Goal: Information Seeking & Learning: Learn about a topic

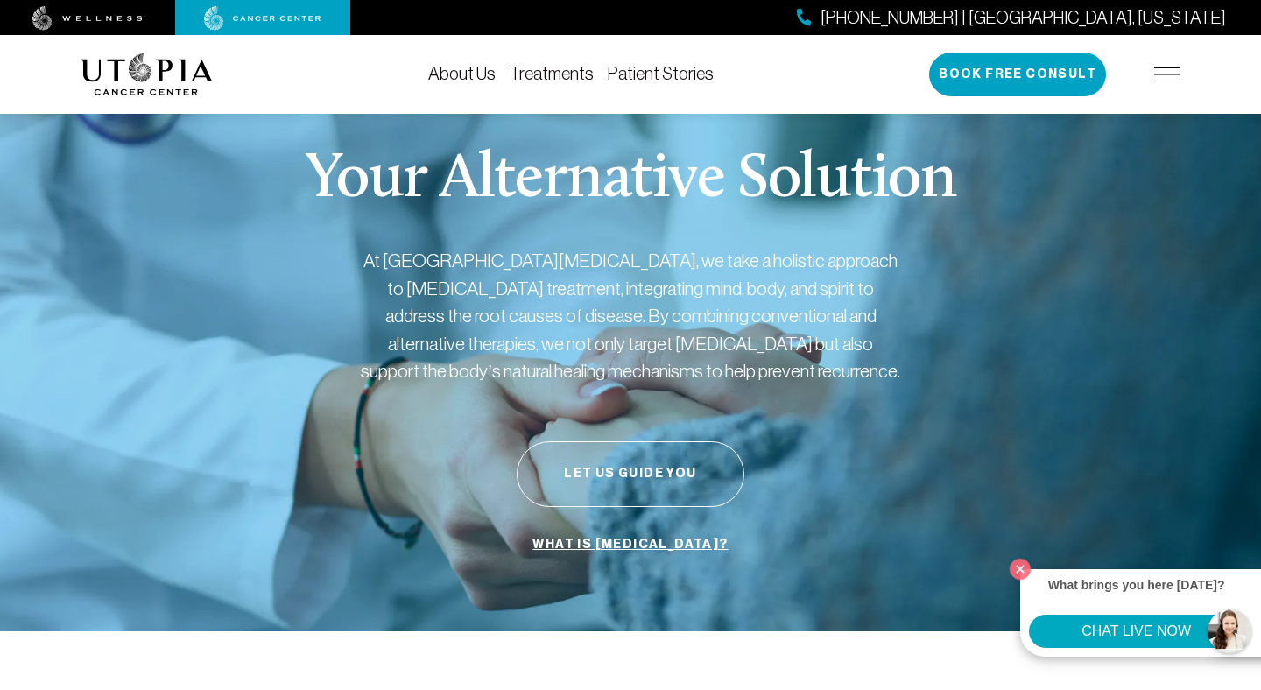
click at [554, 74] on link "Treatments" at bounding box center [552, 73] width 84 height 19
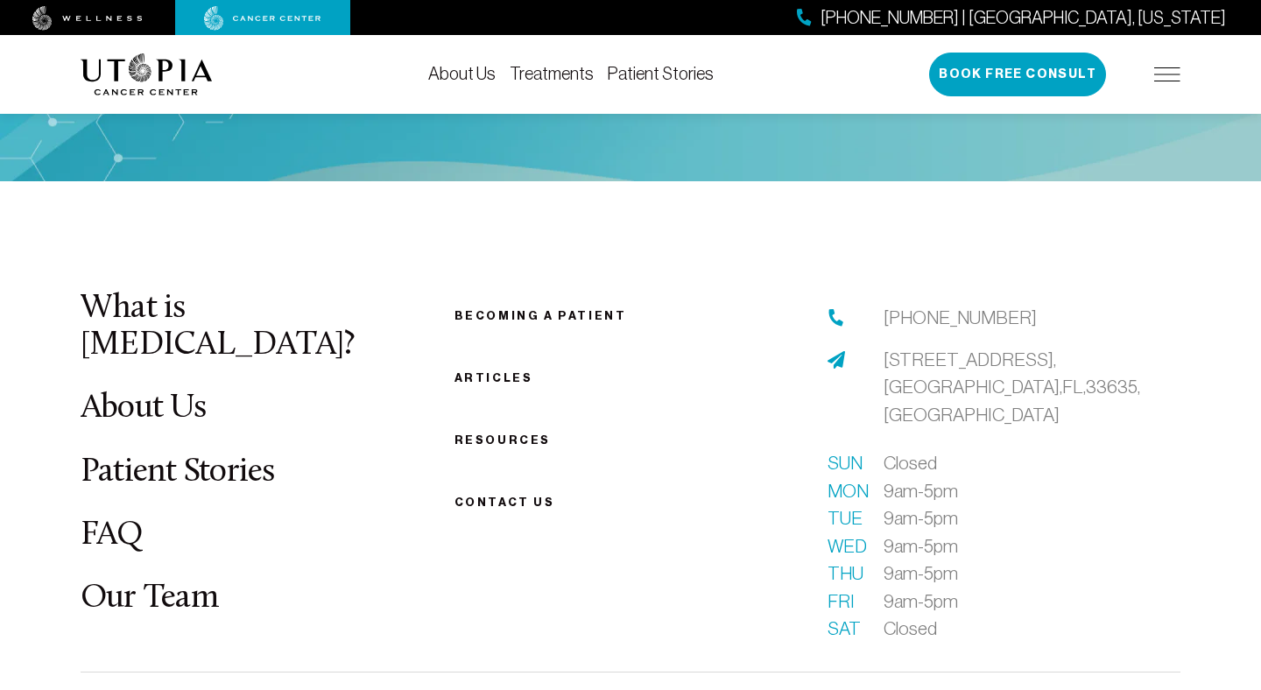
scroll to position [4728, 0]
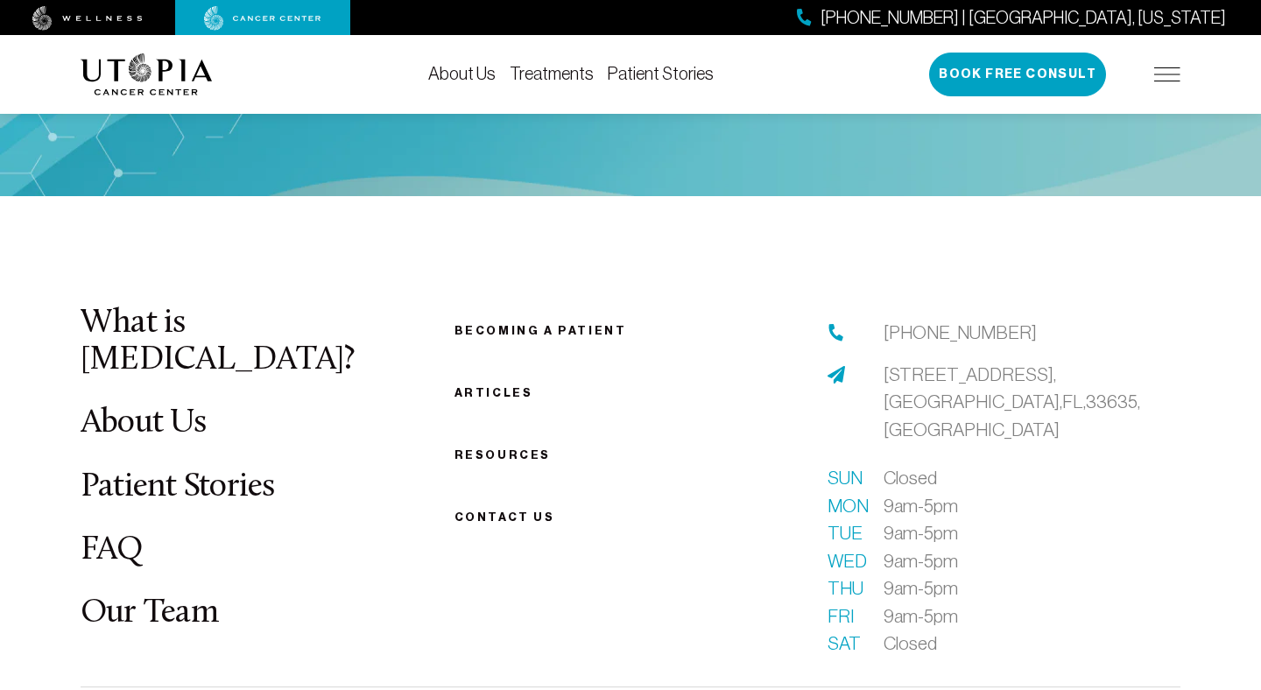
click at [151, 417] on link "About Us" at bounding box center [143, 423] width 125 height 34
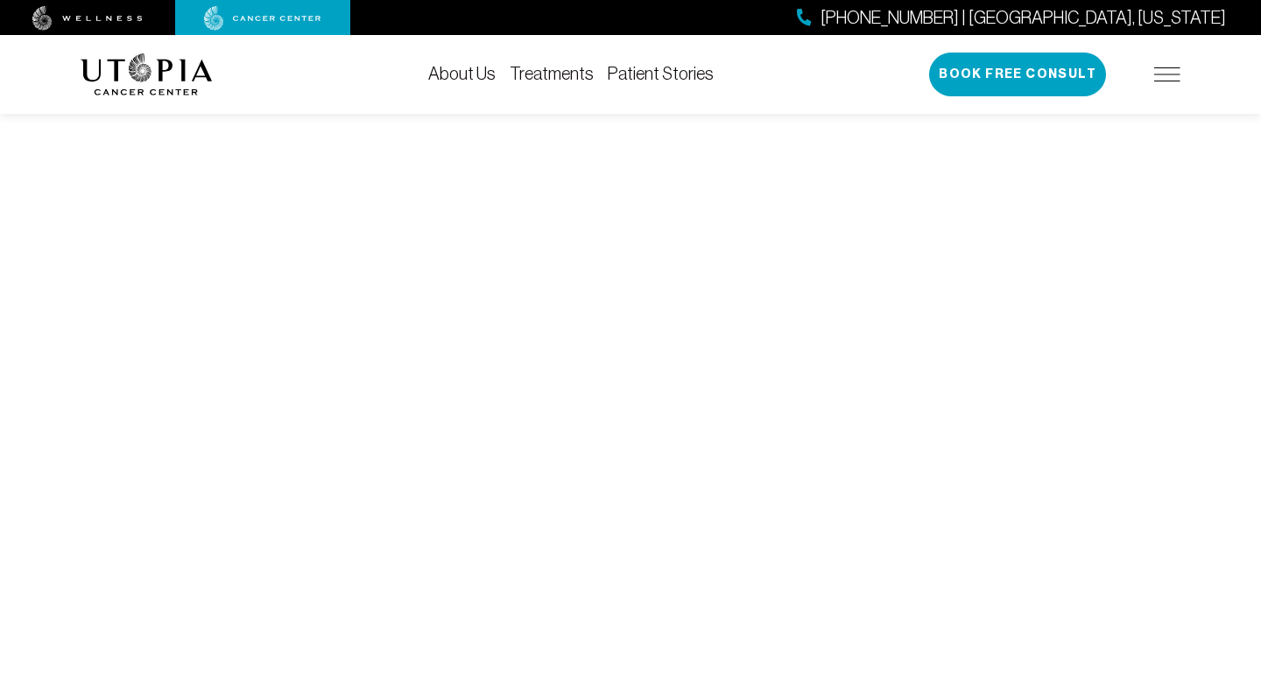
scroll to position [6941, 0]
click at [550, 74] on link "Treatments" at bounding box center [552, 73] width 84 height 19
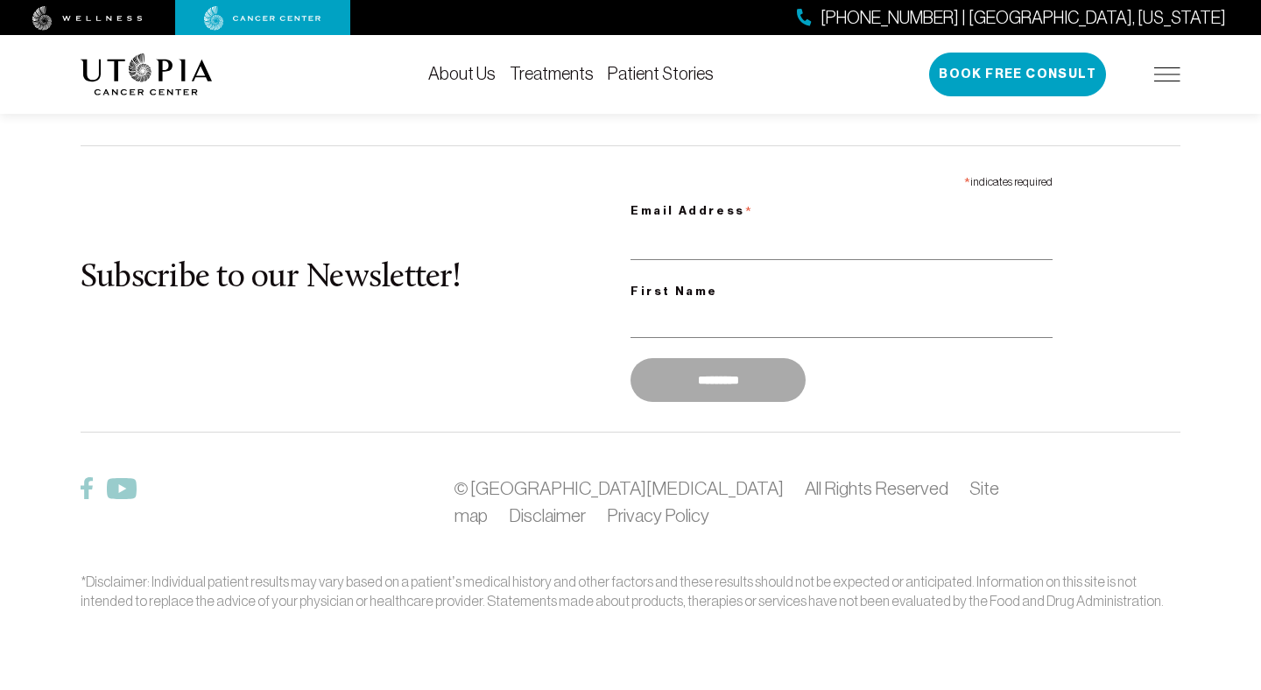
click at [550, 74] on link "Treatments" at bounding box center [552, 73] width 84 height 19
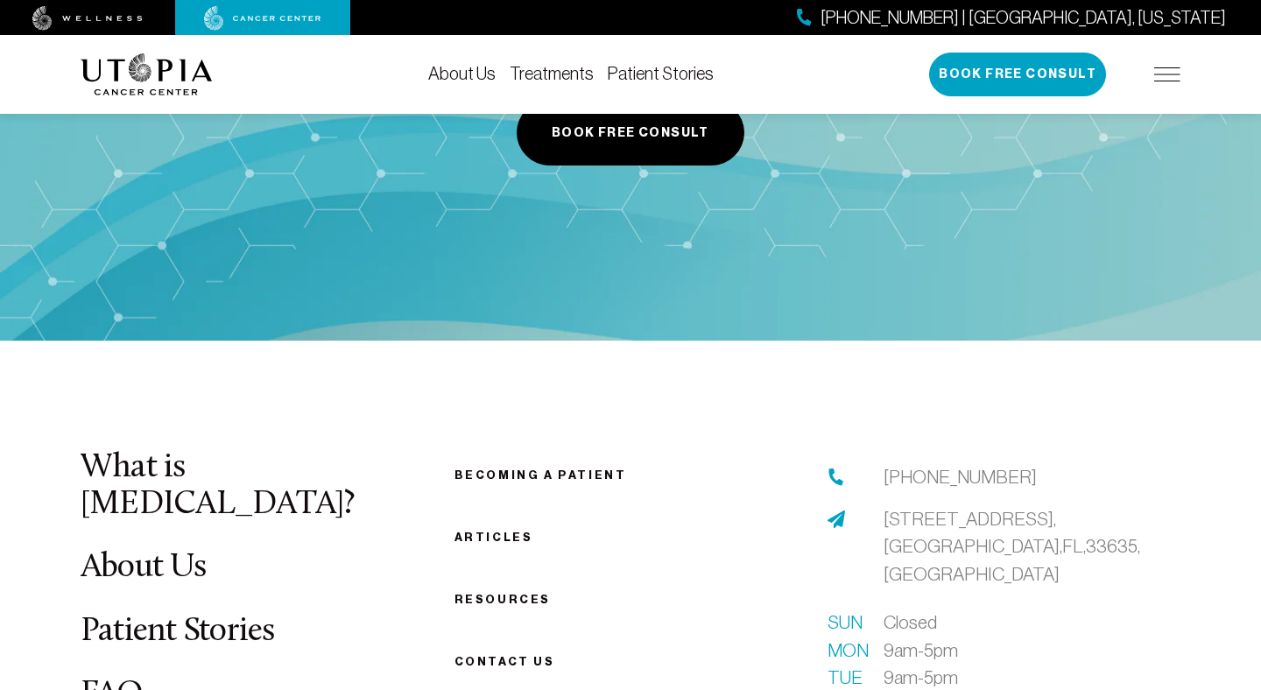
scroll to position [4582, 0]
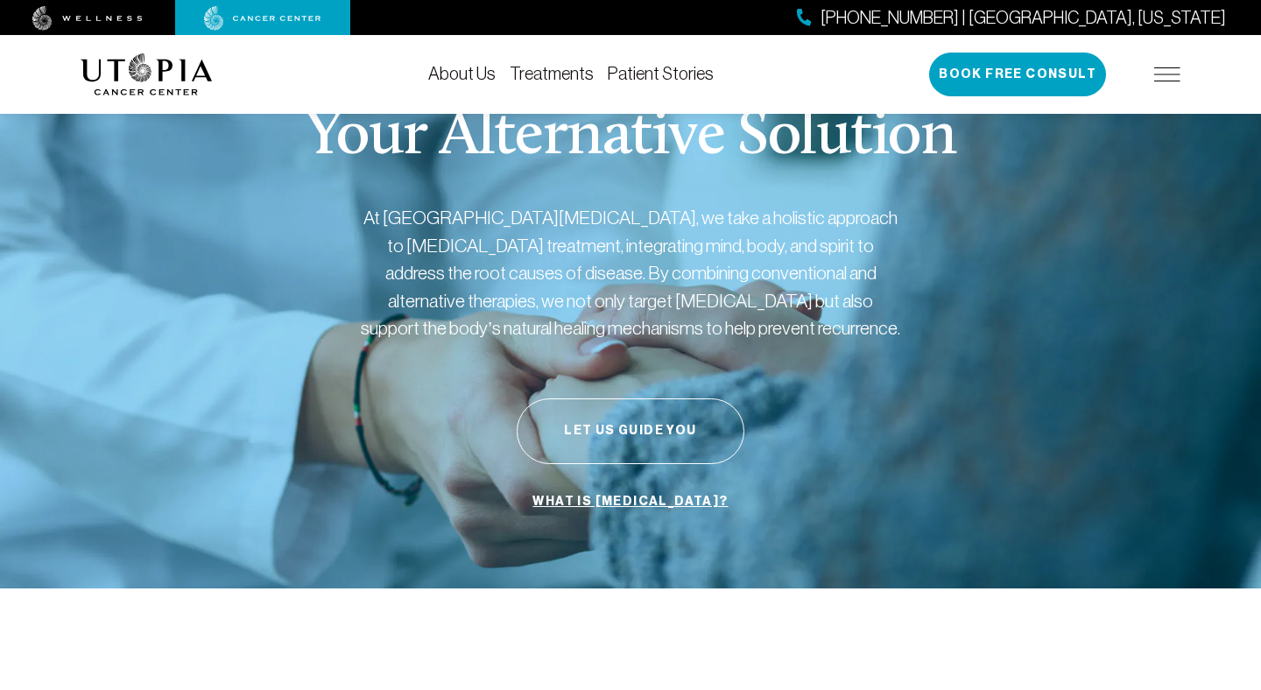
scroll to position [25, 0]
